Goal: Task Accomplishment & Management: Manage account settings

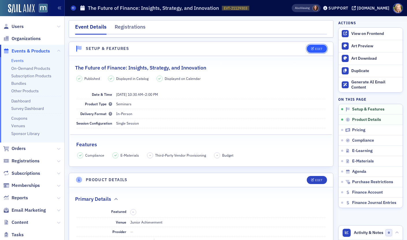
click at [316, 48] on div "Edit" at bounding box center [318, 48] width 7 height 3
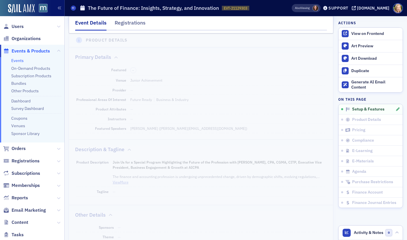
scroll to position [180, 0]
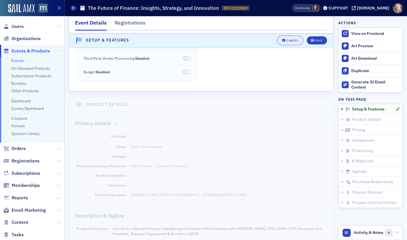
click at [297, 40] on div "Cancel" at bounding box center [292, 40] width 12 height 3
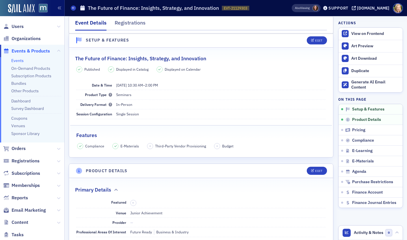
scroll to position [8, 0]
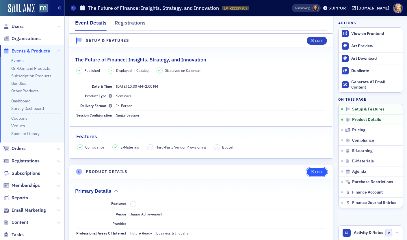
click at [316, 172] on div "Edit" at bounding box center [318, 172] width 7 height 3
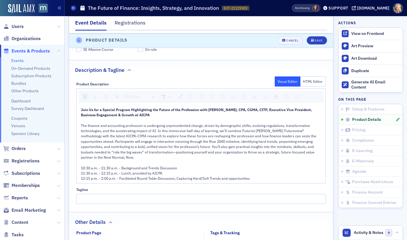
scroll to position [332, 0]
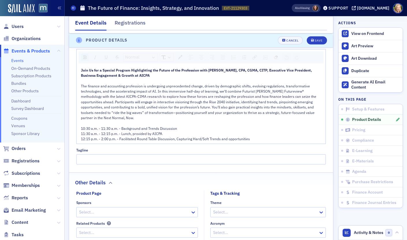
click at [199, 90] on span "The finance and accounting profession is undergoing unprecedented change, drive…" at bounding box center [199, 102] width 236 height 36
drag, startPoint x: 203, startPoint y: 90, endPoint x: 186, endPoint y: 89, distance: 16.8
click at [186, 89] on span "The finance and accounting profession is undergoing unprecedented change, drive…" at bounding box center [199, 102] width 236 height 36
drag, startPoint x: 202, startPoint y: 90, endPoint x: 176, endPoint y: 91, distance: 25.4
click at [176, 91] on span "The finance and accounting profession is undergoing unprecedented change, drive…" at bounding box center [201, 102] width 241 height 36
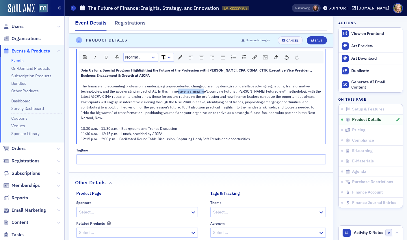
click at [176, 91] on span "The finance and accounting profession is undergoing unprecedented change, drive…" at bounding box center [201, 102] width 241 height 36
drag, startPoint x: 198, startPoint y: 91, endPoint x: 168, endPoint y: 90, distance: 30.0
click at [168, 90] on span "The finance and accounting profession is undergoing unprecedented change, drive…" at bounding box center [201, 102] width 241 height 36
drag, startPoint x: 101, startPoint y: 96, endPoint x: 71, endPoint y: 96, distance: 30.3
click at [71, 96] on div "Product Description Visual Editor HTML Editor Normal Join Us for a Special Prog…" at bounding box center [201, 101] width 264 height 126
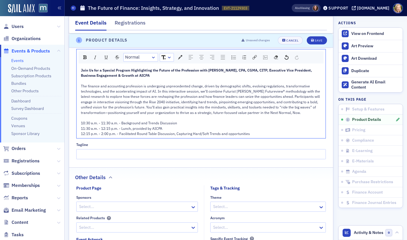
click at [206, 96] on span "The finance and accounting profession is undergoing unprecedented change, drive…" at bounding box center [201, 99] width 240 height 31
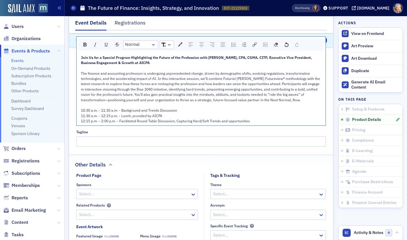
scroll to position [346, 0]
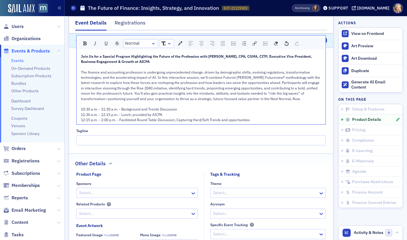
click at [242, 120] on span "12:15 p.m. - 2:00 p.m. - Facilitated Round Table Discussion, Capturing Hard/Sof…" at bounding box center [165, 120] width 169 height 5
click at [271, 103] on div "rdw-editor" at bounding box center [201, 103] width 241 height 5
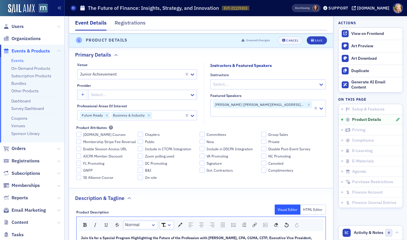
scroll to position [114, 0]
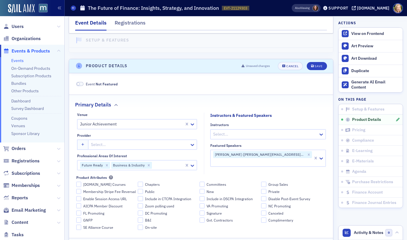
click at [292, 159] on div at bounding box center [262, 162] width 100 height 7
type input "[PERSON_NAME]"
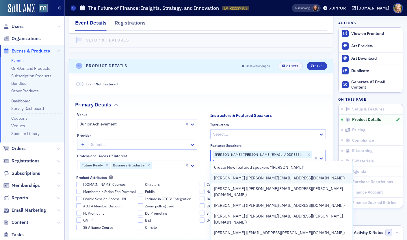
click at [285, 177] on div "[PERSON_NAME] ([PERSON_NAME][EMAIL_ADDRESS][DOMAIN_NAME])" at bounding box center [281, 178] width 135 height 6
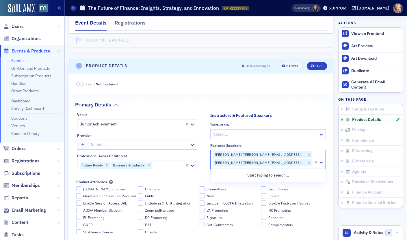
click at [325, 142] on div "Instructors Select... Featured Speakers option [PERSON_NAME] ([PERSON_NAME][EMA…" at bounding box center [267, 149] width 115 height 52
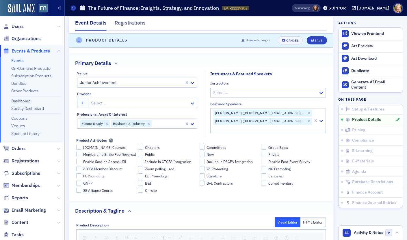
scroll to position [164, 0]
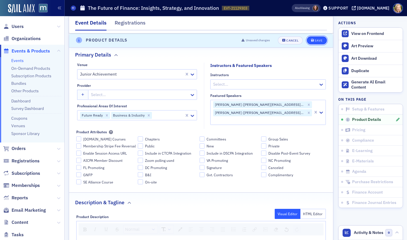
click at [314, 40] on span "Save" at bounding box center [316, 40] width 11 height 3
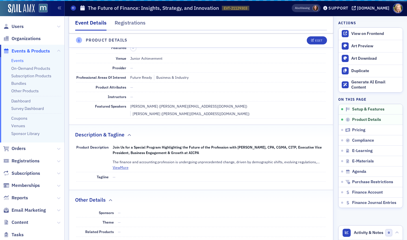
scroll to position [139, 0]
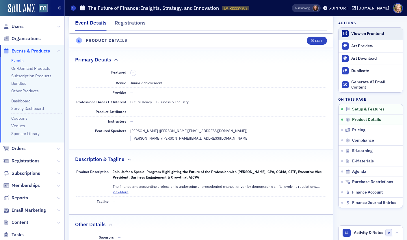
click at [363, 36] on div "View on Frontend" at bounding box center [375, 33] width 49 height 5
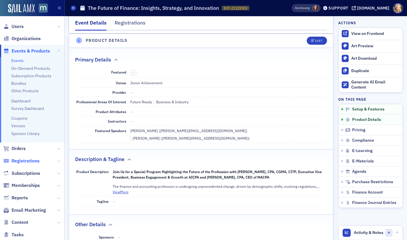
click at [25, 163] on span "Registrations" at bounding box center [26, 161] width 28 height 6
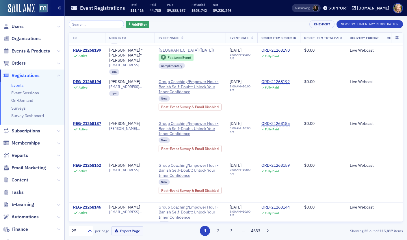
scroll to position [648, 0]
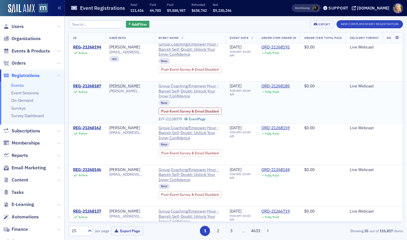
click at [171, 84] on span "Group Coaching/Empower Hour - Banish Self-Doubt: Unlock Your Inner Confidence" at bounding box center [190, 91] width 63 height 15
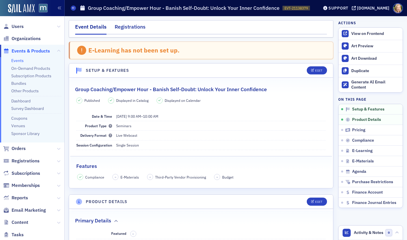
click at [137, 29] on div "Registrations" at bounding box center [130, 28] width 31 height 11
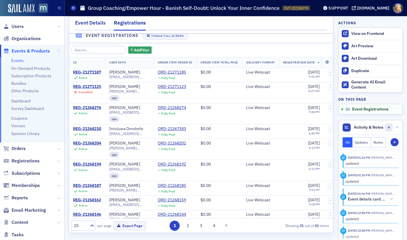
click at [90, 23] on div "Event Details" at bounding box center [90, 24] width 31 height 11
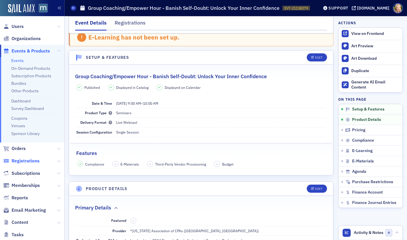
click at [31, 161] on span "Registrations" at bounding box center [26, 161] width 28 height 6
